Goal: Task Accomplishment & Management: Manage account settings

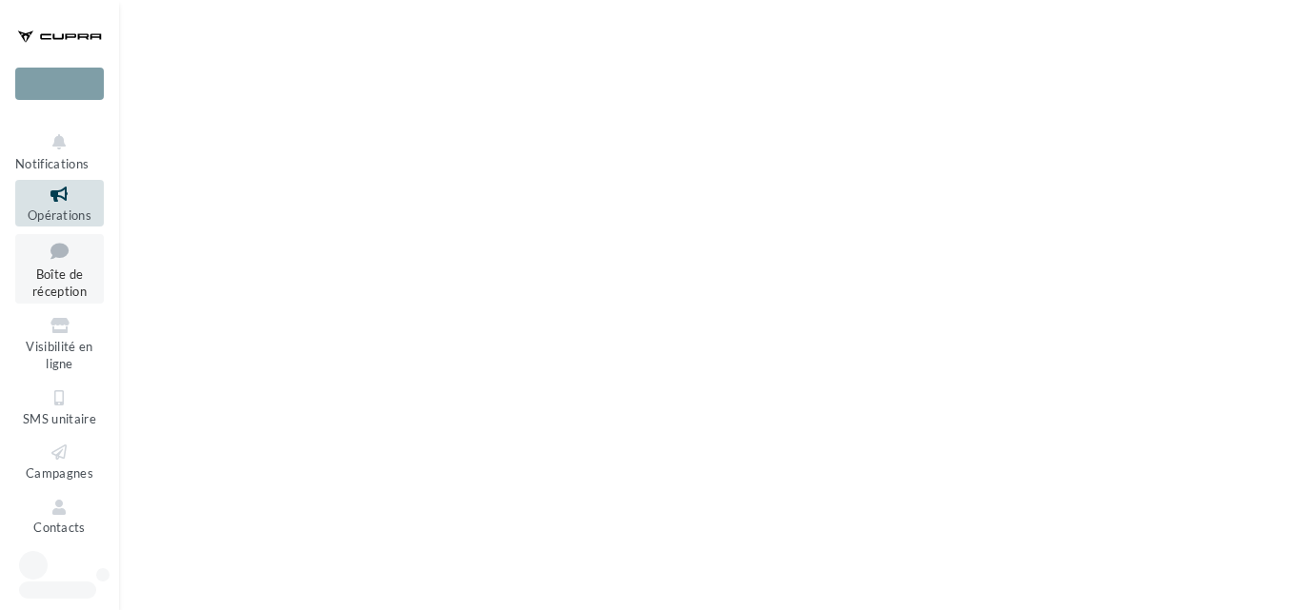
click at [75, 290] on span "Boîte de réception" at bounding box center [59, 283] width 54 height 33
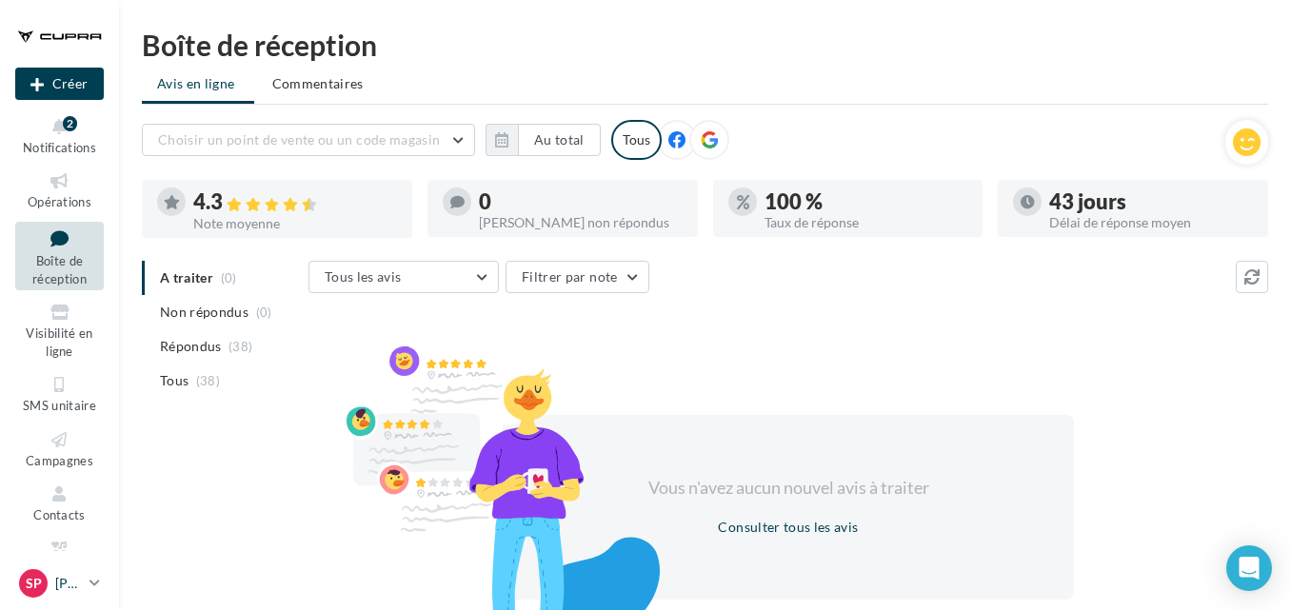
click at [100, 582] on icon at bounding box center [95, 583] width 10 height 16
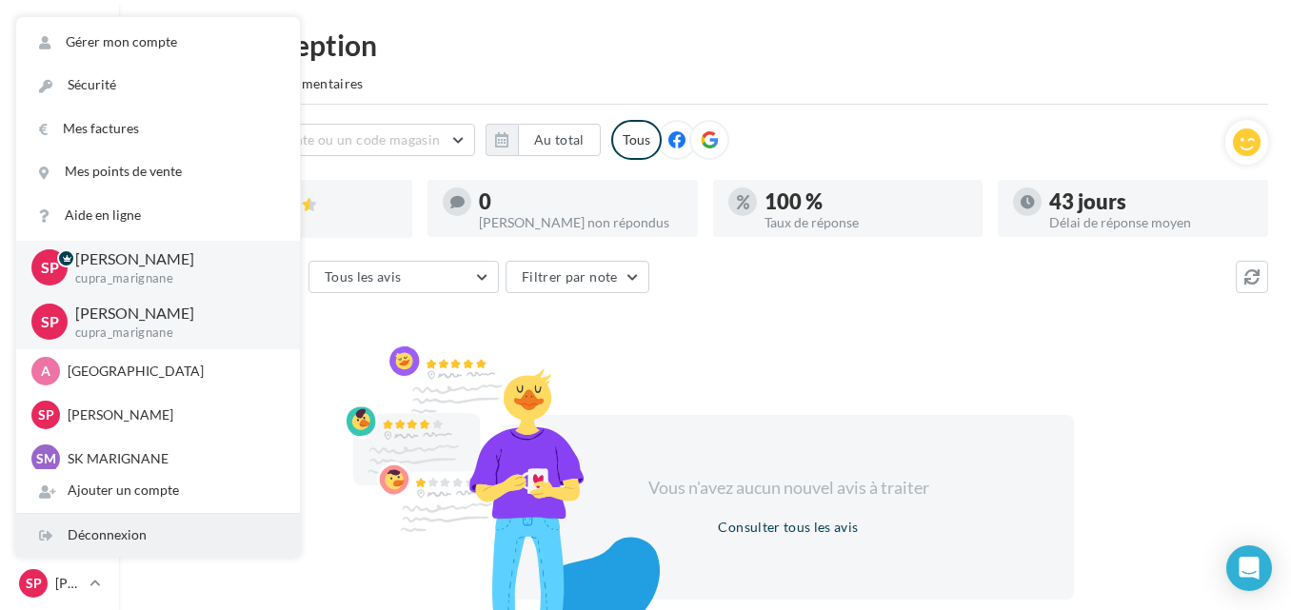
click at [113, 534] on div "Déconnexion" at bounding box center [158, 535] width 284 height 43
